Goal: Communication & Community: Answer question/provide support

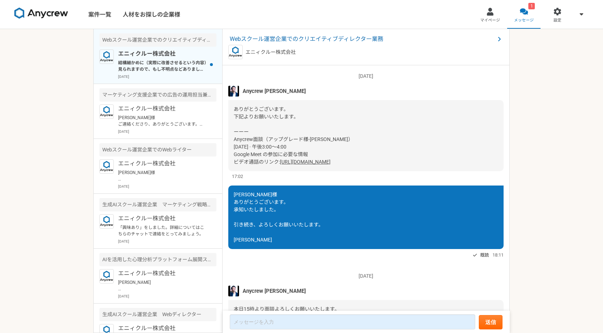
scroll to position [555, 0]
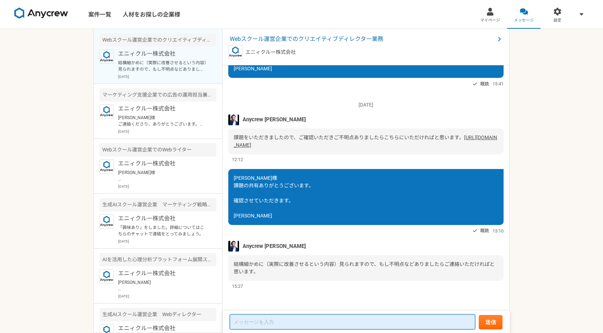
click at [254, 321] on textarea at bounding box center [352, 321] width 245 height 15
paste textarea "loremipsumdol。 si、ametconsecteturadipiscingelits。 doeiusmodtempori、utlaboreetdo…"
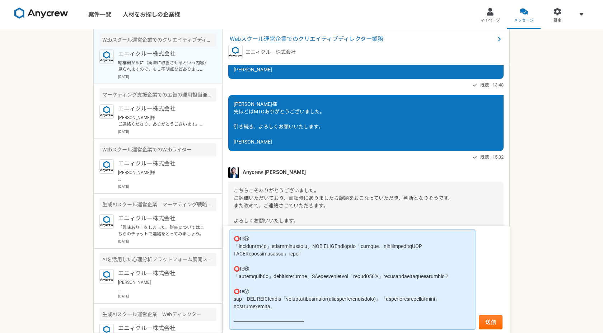
scroll to position [317, 0]
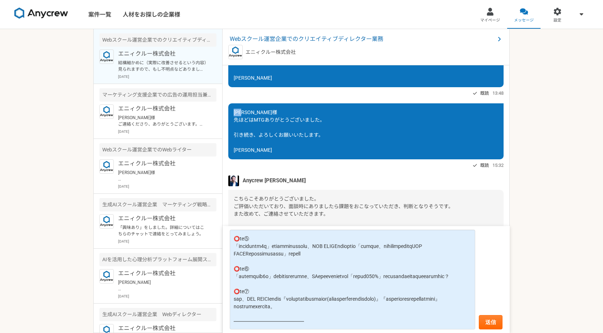
drag, startPoint x: 234, startPoint y: 113, endPoint x: 269, endPoint y: 113, distance: 35.2
click at [269, 113] on div "[PERSON_NAME]様 先ほどはMTGありがとうございました。 引き続き、よろしくお願いいたします。 [PERSON_NAME]" at bounding box center [365, 131] width 275 height 56
copy span "[PERSON_NAME]様"
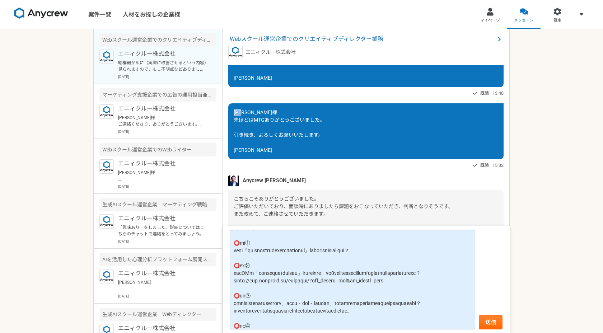
scroll to position [0, 0]
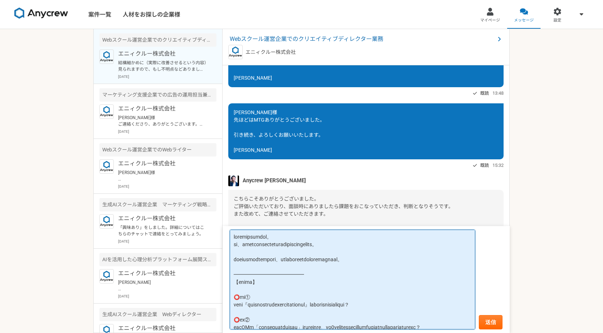
click at [234, 239] on textarea at bounding box center [352, 280] width 245 height 100
paste textarea "[PERSON_NAME]様"
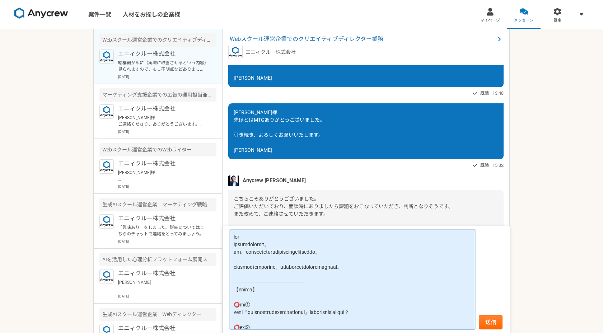
click at [305, 244] on textarea at bounding box center [352, 280] width 245 height 100
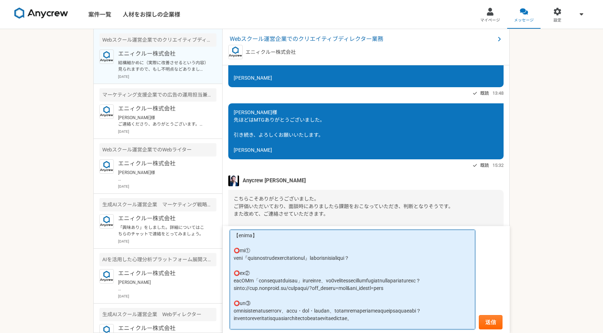
scroll to position [61, 0]
click at [257, 259] on textarea at bounding box center [352, 280] width 245 height 100
click at [236, 259] on textarea at bounding box center [352, 280] width 245 height 100
click at [233, 259] on textarea at bounding box center [352, 280] width 245 height 100
click at [290, 275] on textarea at bounding box center [352, 280] width 245 height 100
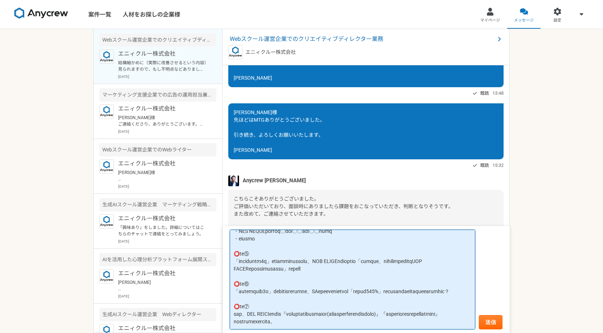
scroll to position [168, 0]
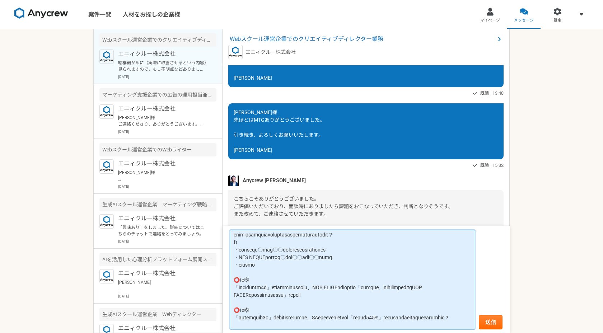
click at [323, 262] on textarea at bounding box center [352, 280] width 245 height 100
click at [323, 258] on textarea at bounding box center [352, 280] width 245 height 100
click at [319, 257] on textarea at bounding box center [352, 280] width 245 height 100
click at [272, 261] on textarea at bounding box center [352, 280] width 245 height 100
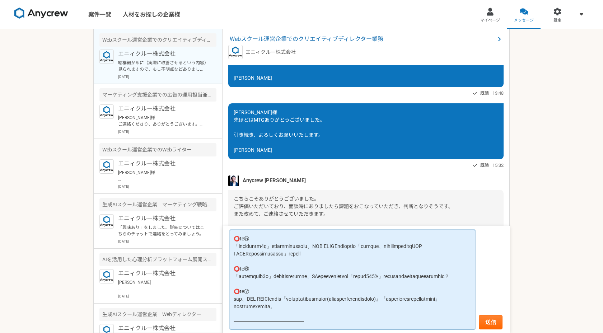
scroll to position [239, 0]
click at [452, 248] on textarea at bounding box center [352, 280] width 245 height 100
click at [449, 269] on textarea at bounding box center [352, 280] width 245 height 100
click at [447, 279] on textarea at bounding box center [352, 280] width 245 height 100
type textarea "lor ipsumdolorsit。 am、consecteturadipiscingelitseddo。 eiusmodtemporinc、utlabore…"
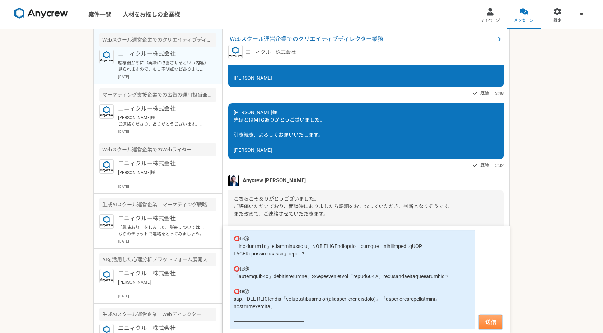
click at [496, 322] on button "送信" at bounding box center [491, 322] width 24 height 14
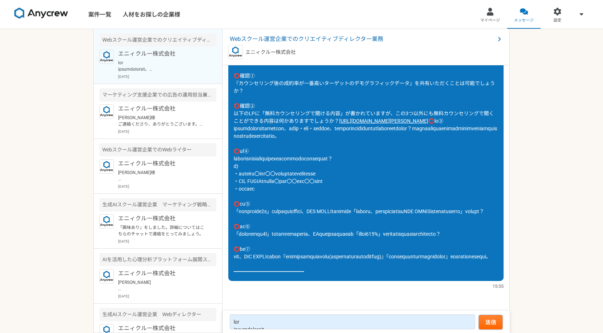
scroll to position [705, 0]
